Goal: Obtain resource: Download file/media

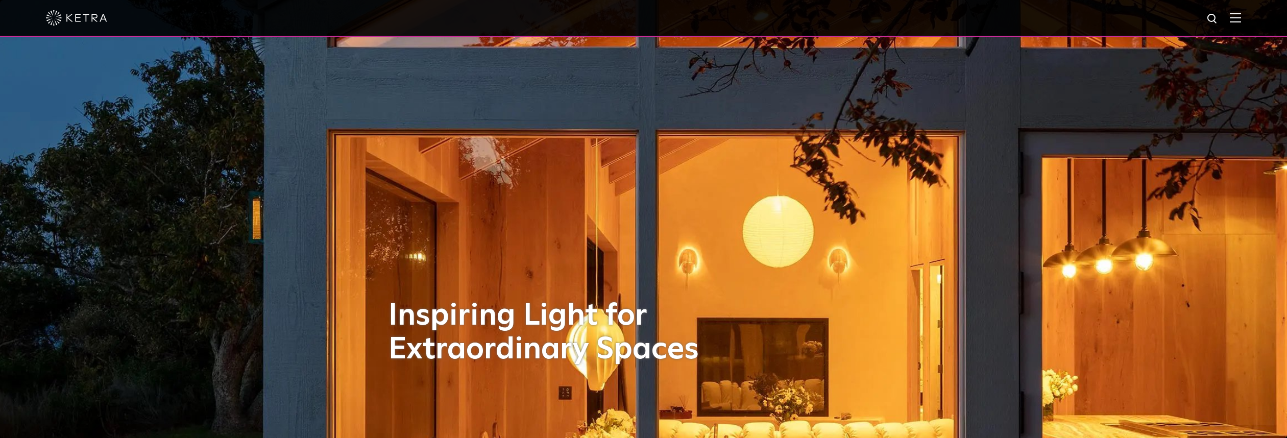
click at [1249, 16] on div at bounding box center [643, 18] width 1287 height 37
click at [1241, 17] on img at bounding box center [1234, 18] width 11 height 10
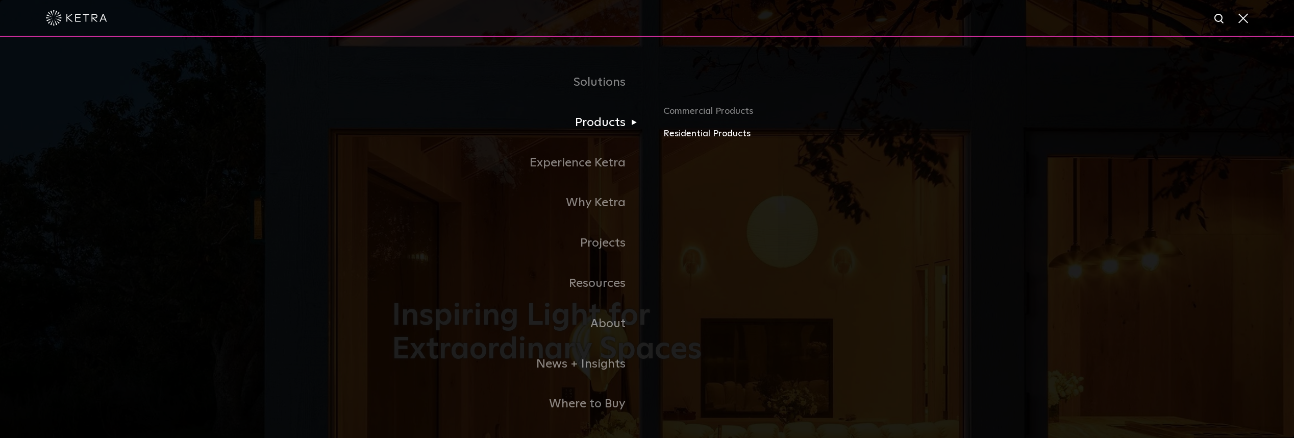
click at [670, 132] on link "Residential Products" at bounding box center [782, 134] width 239 height 15
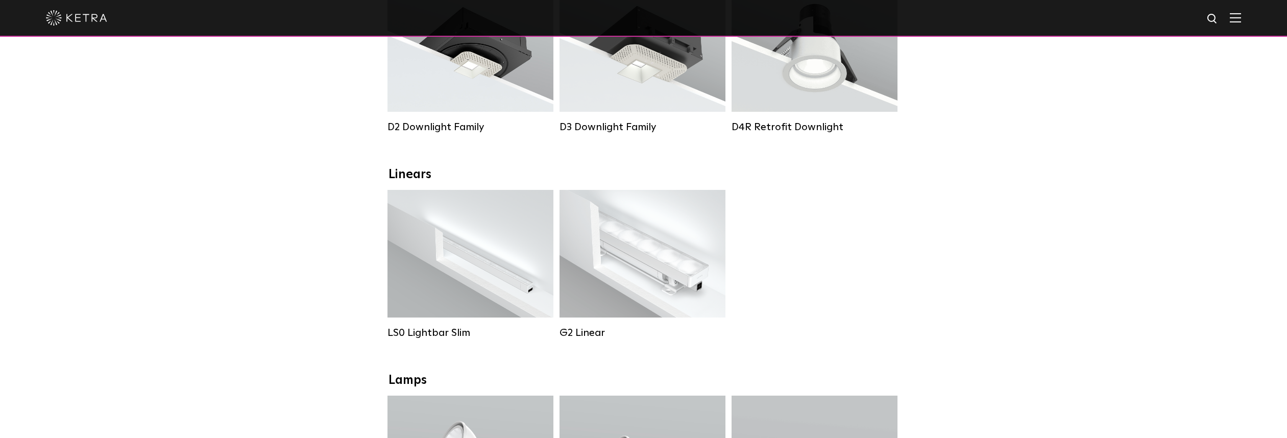
scroll to position [273, 0]
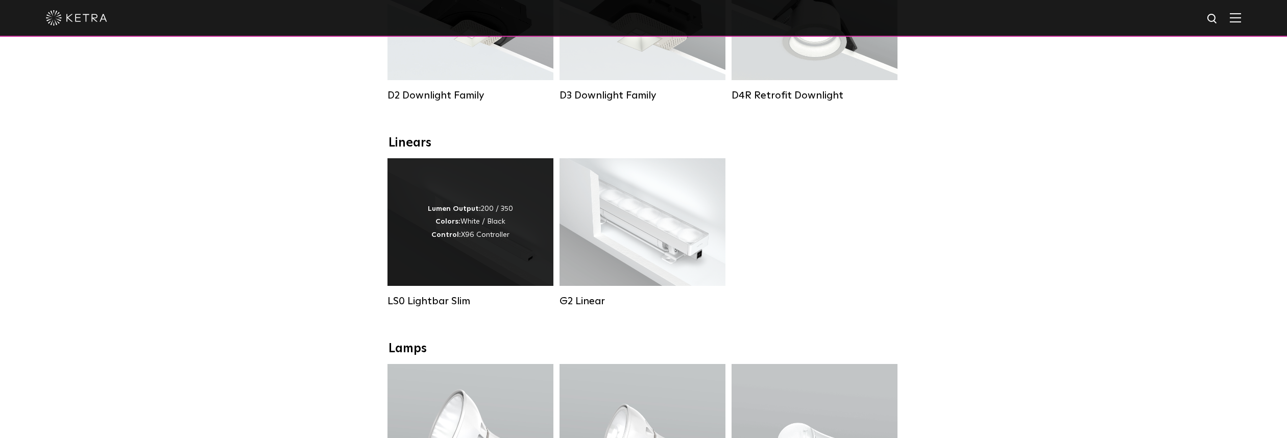
click at [463, 190] on div "Lumen Output: 200 / 350 Colors: White / Black Control: X96 Controller" at bounding box center [470, 222] width 166 height 128
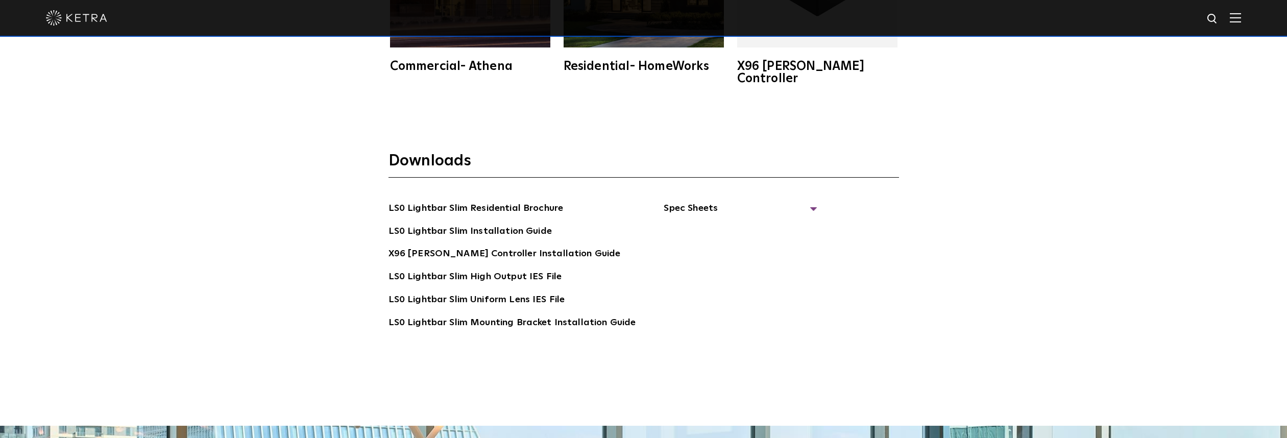
scroll to position [2134, 0]
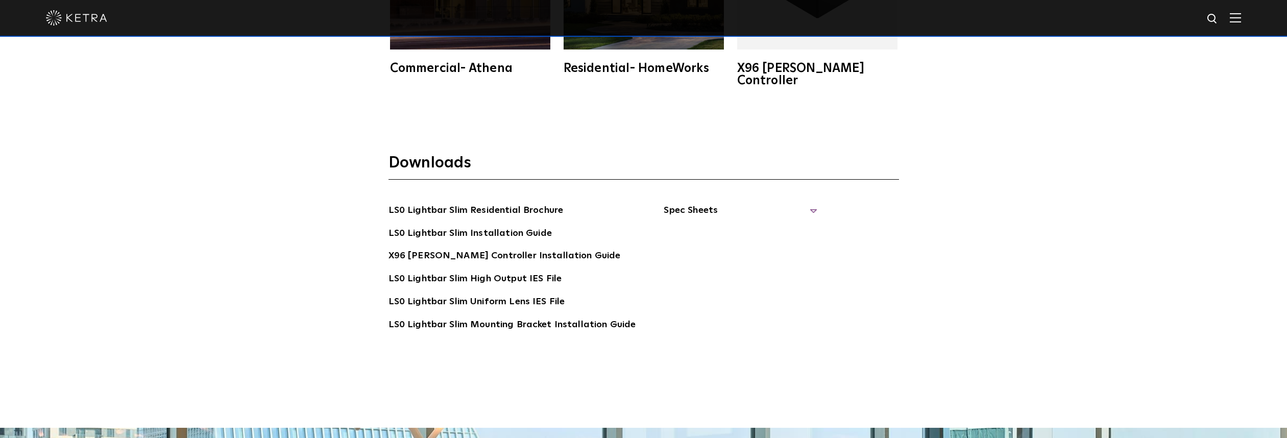
click at [804, 203] on span "Spec Sheets" at bounding box center [739, 214] width 153 height 22
click at [790, 226] on link "LS0 Lightbar Slim Spec Sheet" at bounding box center [741, 234] width 131 height 16
